Goal: Task Accomplishment & Management: Manage account settings

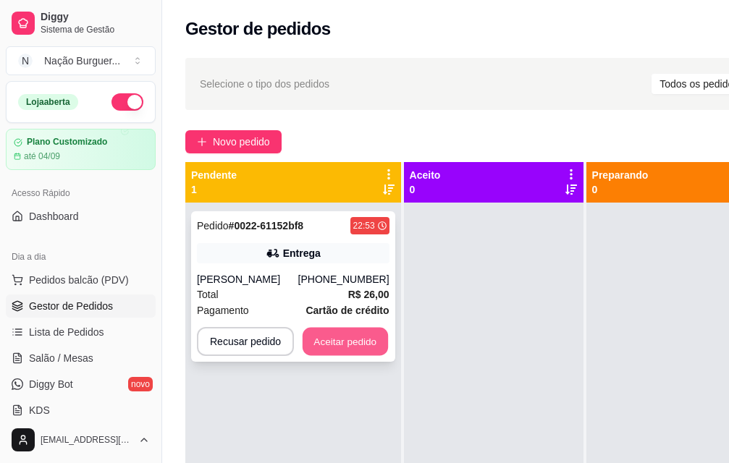
click at [340, 340] on button "Aceitar pedido" at bounding box center [345, 342] width 85 height 28
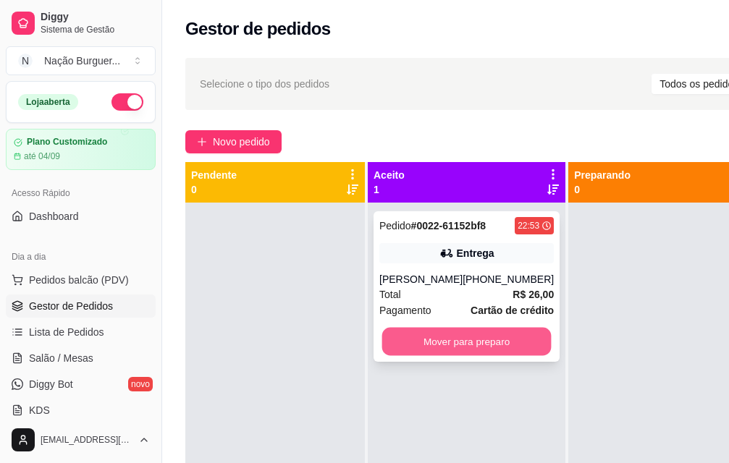
click at [450, 348] on button "Mover para preparo" at bounding box center [466, 342] width 169 height 28
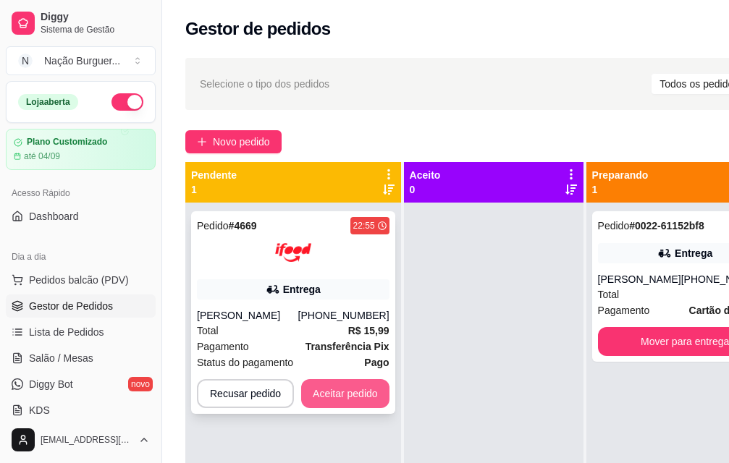
click at [338, 395] on button "Aceitar pedido" at bounding box center [345, 393] width 88 height 29
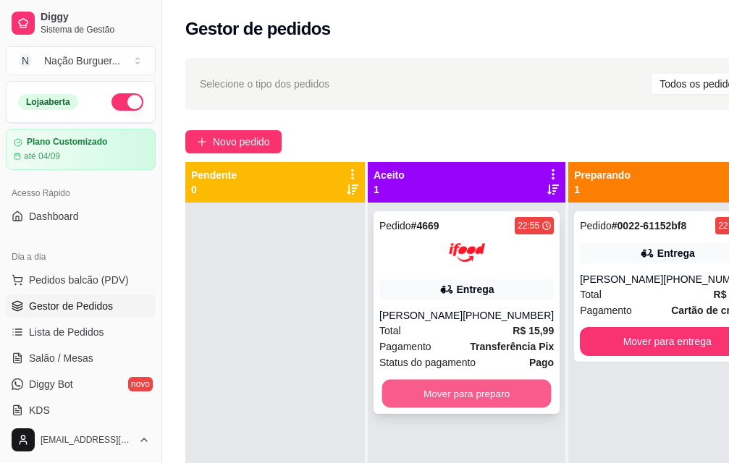
click at [437, 388] on button "Mover para preparo" at bounding box center [466, 394] width 169 height 28
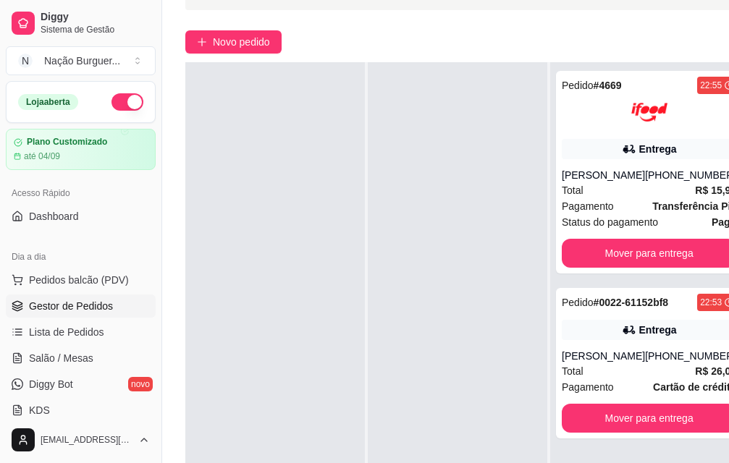
scroll to position [145, 0]
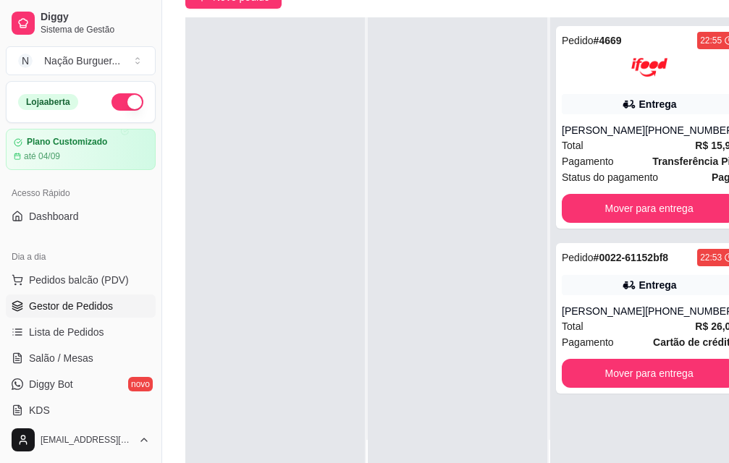
click at [616, 462] on div "Pedido # 4669 22:55 Entrega [PERSON_NAME] [PHONE_NUMBER] Total R$ 15,99 Pagamen…" at bounding box center [649, 248] width 198 height 463
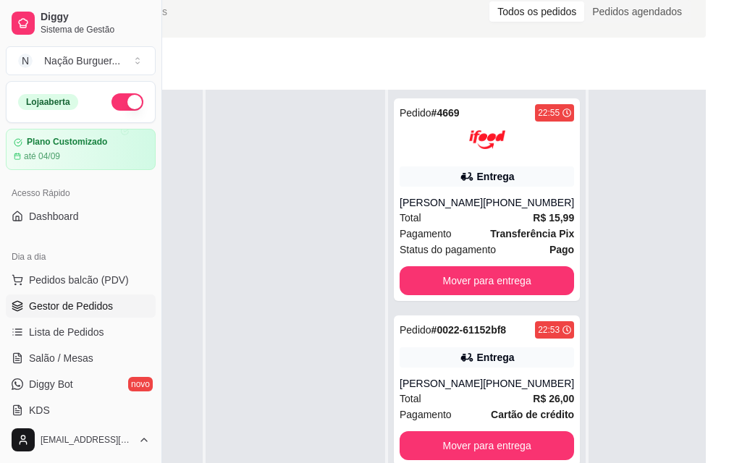
scroll to position [145, 162]
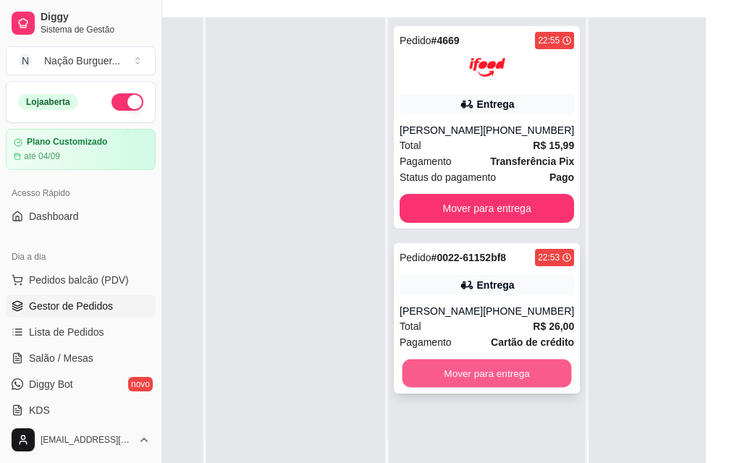
click at [503, 360] on button "Mover para entrega" at bounding box center [487, 374] width 169 height 28
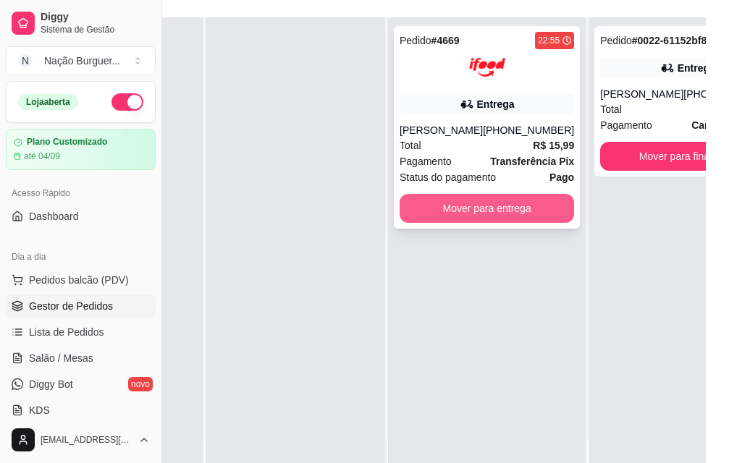
click at [472, 201] on button "Mover para entrega" at bounding box center [487, 208] width 175 height 29
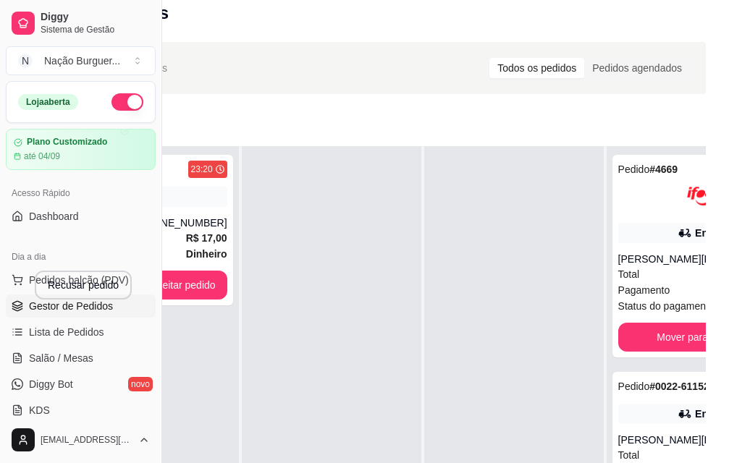
scroll to position [16, 0]
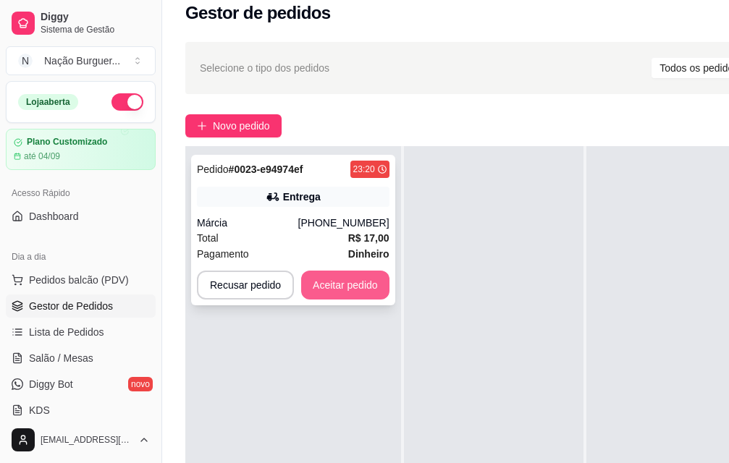
click at [351, 272] on button "Aceitar pedido" at bounding box center [345, 285] width 88 height 29
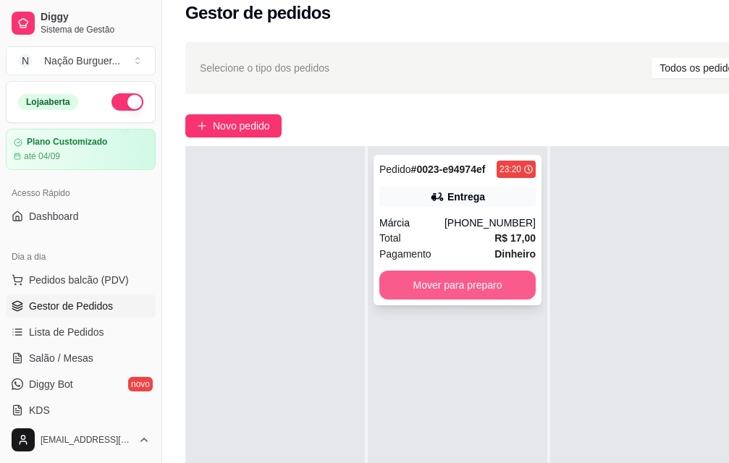
click at [474, 274] on button "Mover para preparo" at bounding box center [457, 285] width 156 height 29
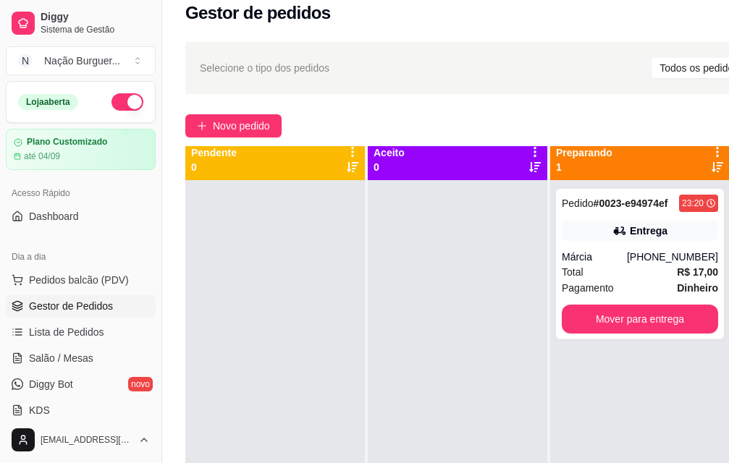
scroll to position [0, 0]
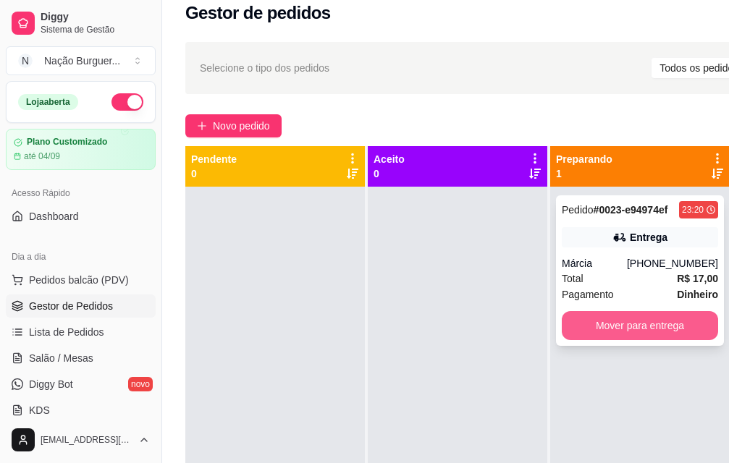
click at [652, 326] on button "Mover para entrega" at bounding box center [640, 325] width 156 height 29
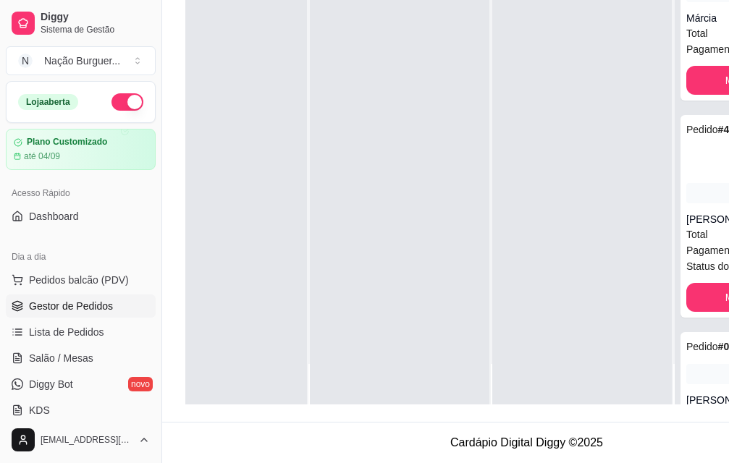
scroll to position [233, 162]
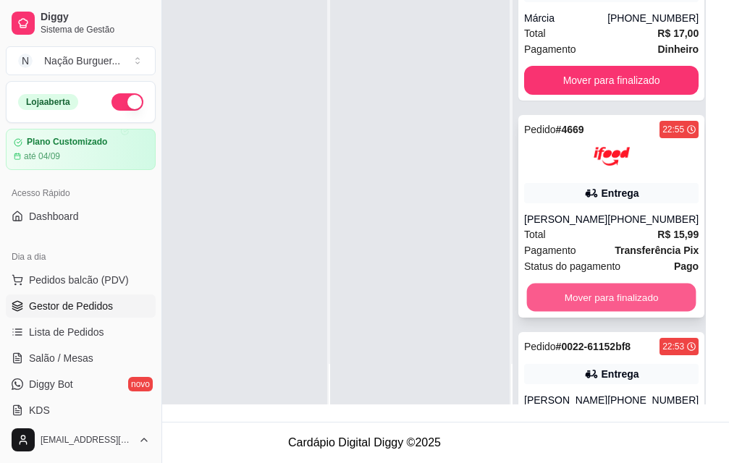
click at [583, 300] on button "Mover para finalizado" at bounding box center [611, 298] width 169 height 28
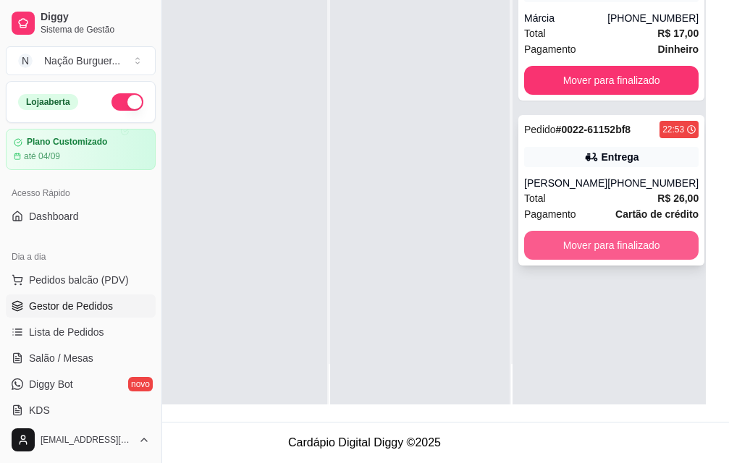
click at [574, 231] on button "Mover para finalizado" at bounding box center [611, 245] width 175 height 29
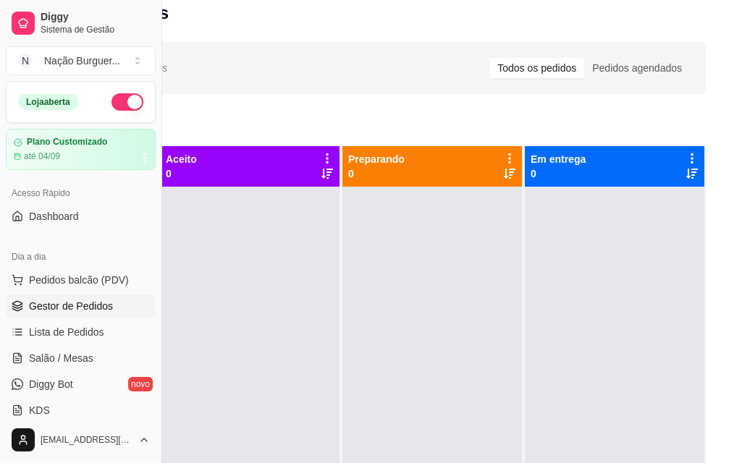
scroll to position [16, 0]
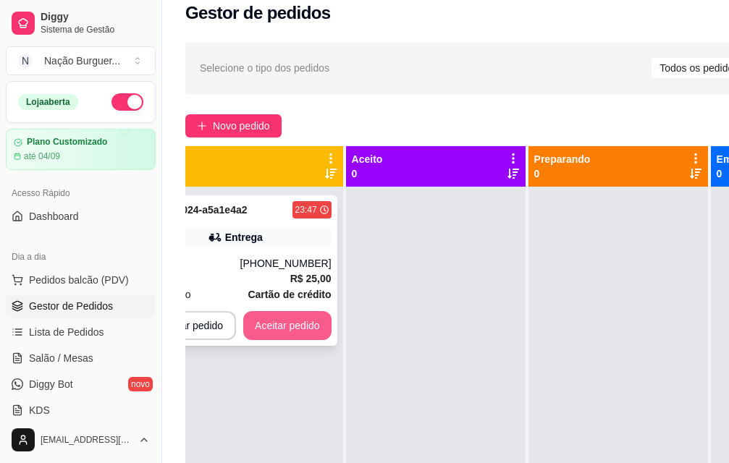
click at [292, 319] on button "Aceitar pedido" at bounding box center [287, 325] width 88 height 29
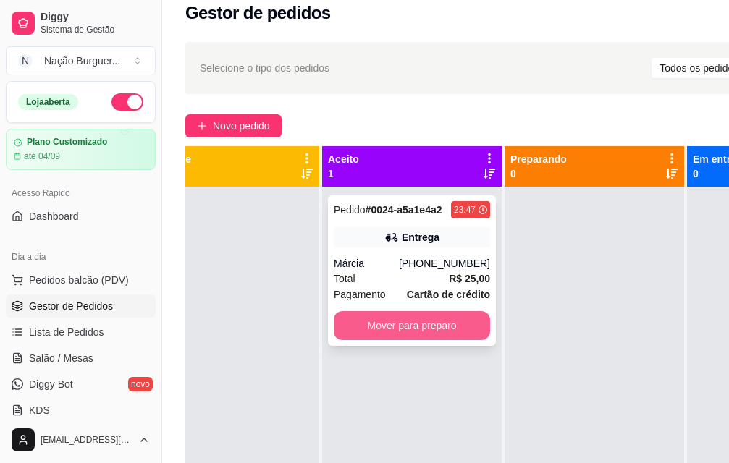
click at [342, 317] on button "Mover para preparo" at bounding box center [412, 325] width 156 height 29
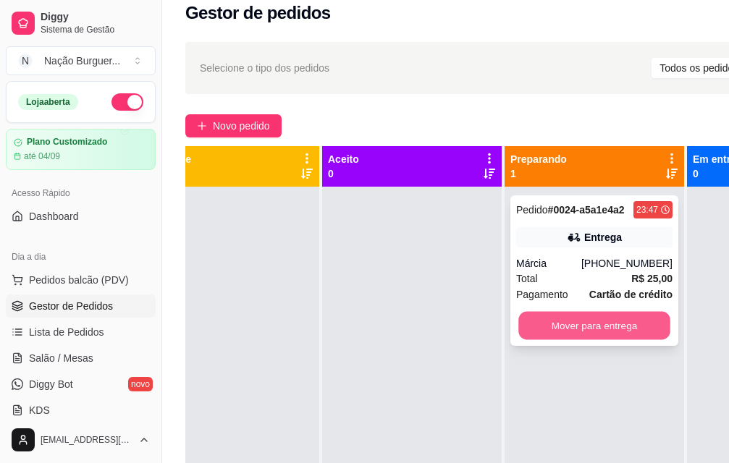
click at [589, 336] on button "Mover para entrega" at bounding box center [594, 326] width 152 height 28
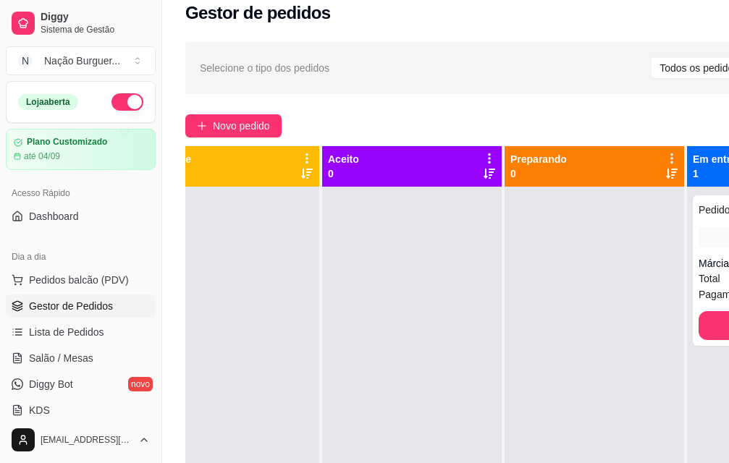
scroll to position [16, 162]
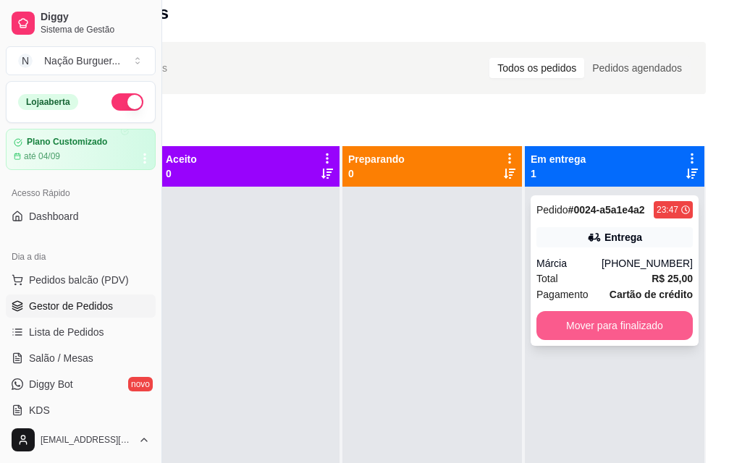
click at [630, 317] on button "Mover para finalizado" at bounding box center [615, 325] width 156 height 29
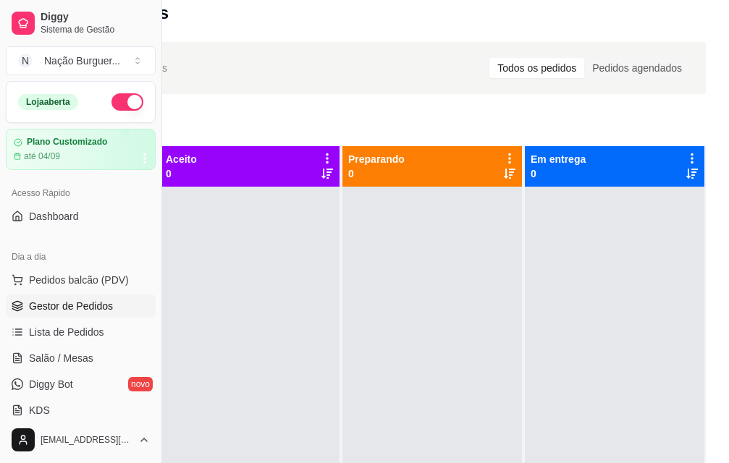
click at [118, 99] on button "button" at bounding box center [128, 101] width 32 height 17
